Goal: Navigation & Orientation: Find specific page/section

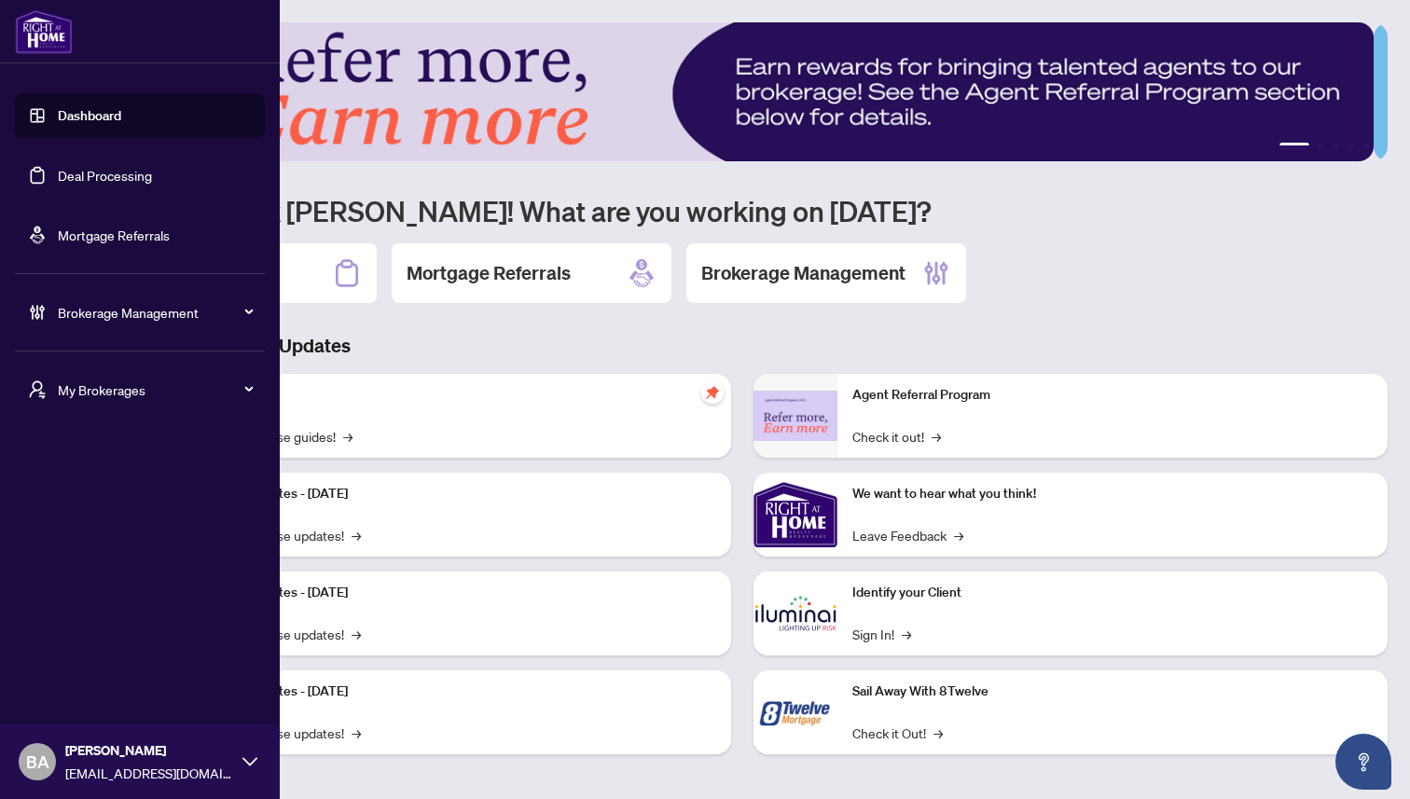
click at [128, 394] on span "My Brokerages" at bounding box center [155, 390] width 194 height 21
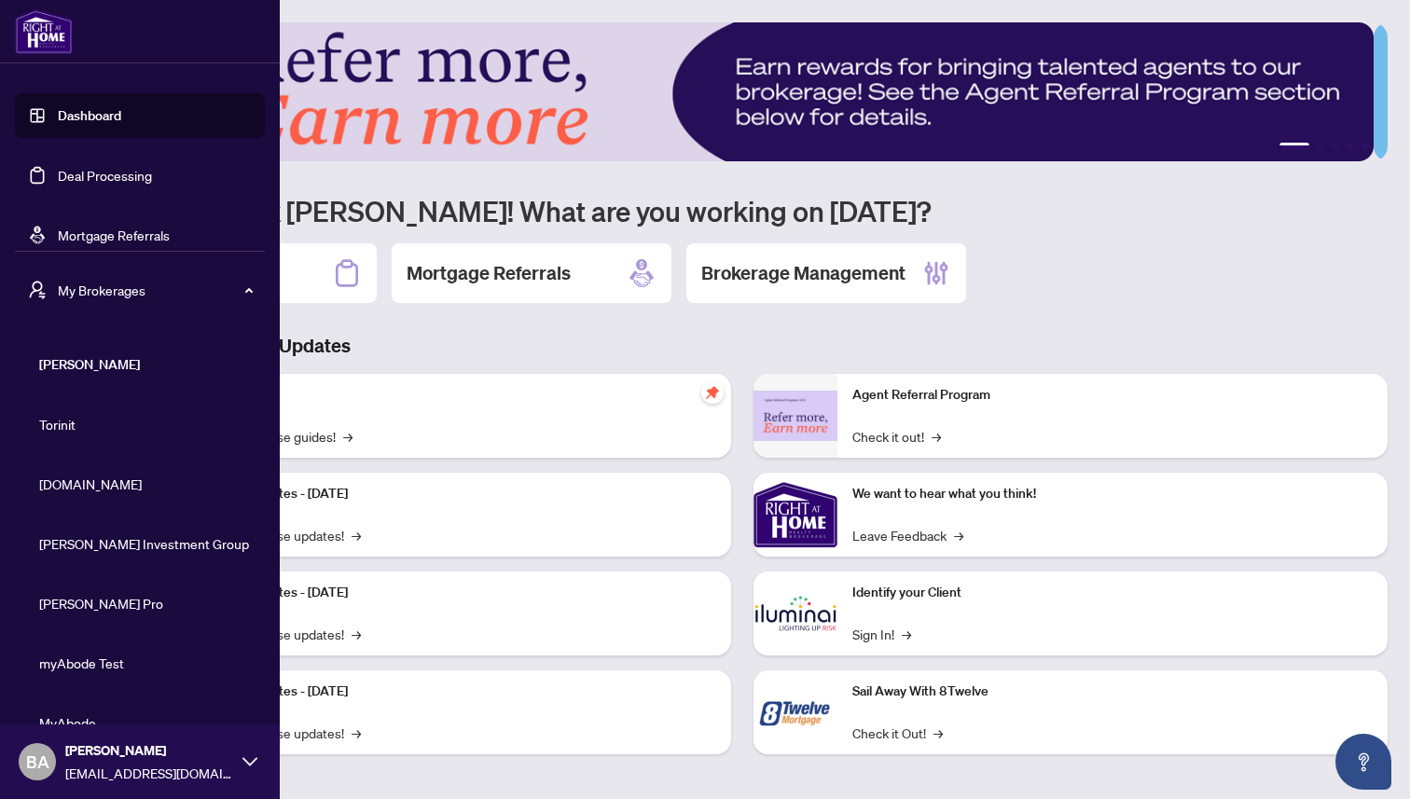
click at [99, 479] on span "Property.ca" at bounding box center [145, 484] width 213 height 21
